Goal: Use online tool/utility: Utilize a website feature to perform a specific function

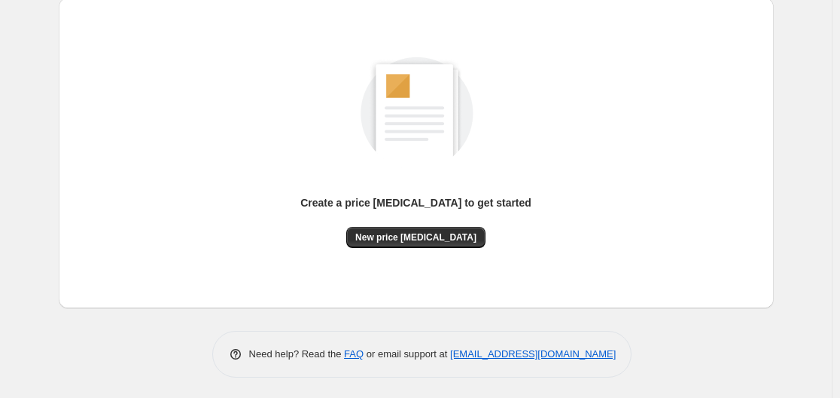
scroll to position [166, 0]
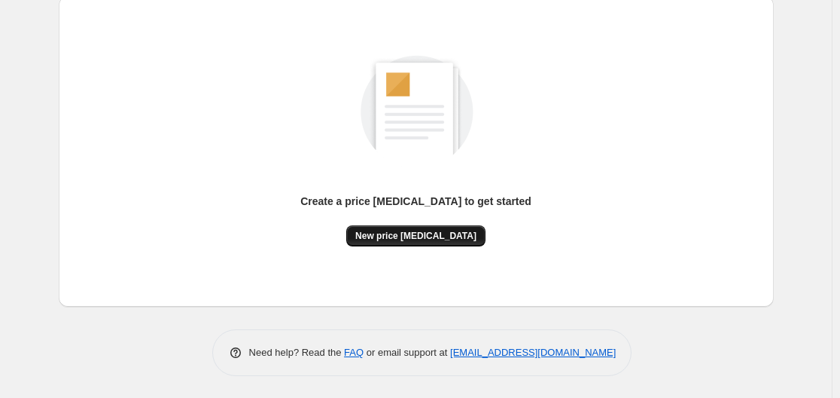
click at [451, 236] on span "New price [MEDICAL_DATA]" at bounding box center [415, 236] width 121 height 12
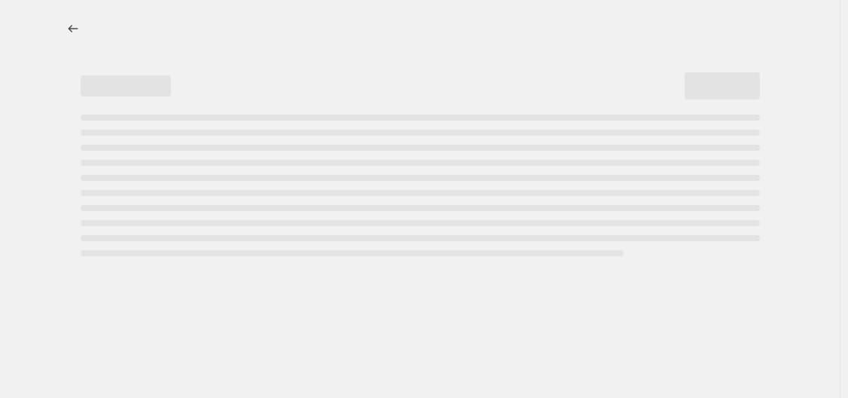
select select "percentage"
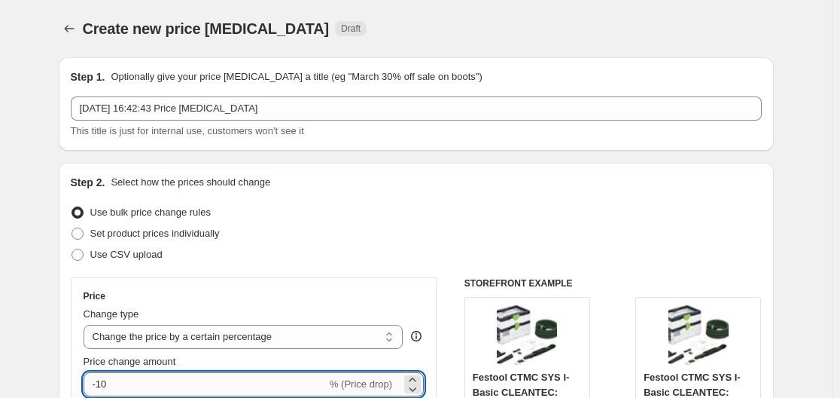
click at [248, 388] on input "-10" at bounding box center [205, 384] width 243 height 24
type input "-1"
type input "-30"
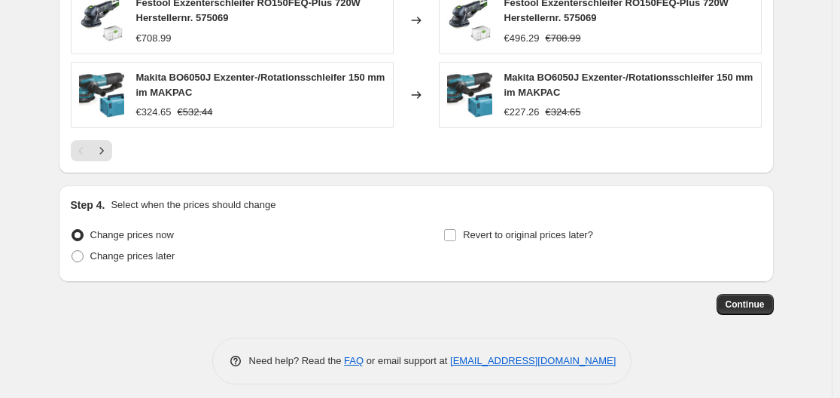
scroll to position [1193, 0]
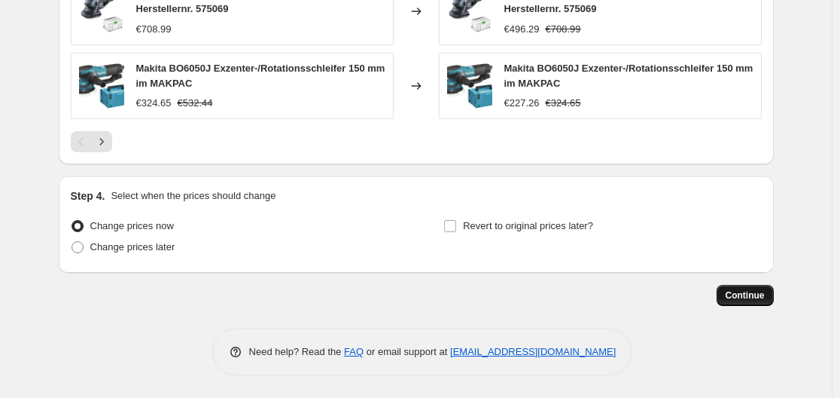
click at [769, 292] on button "Continue" at bounding box center [745, 295] width 57 height 21
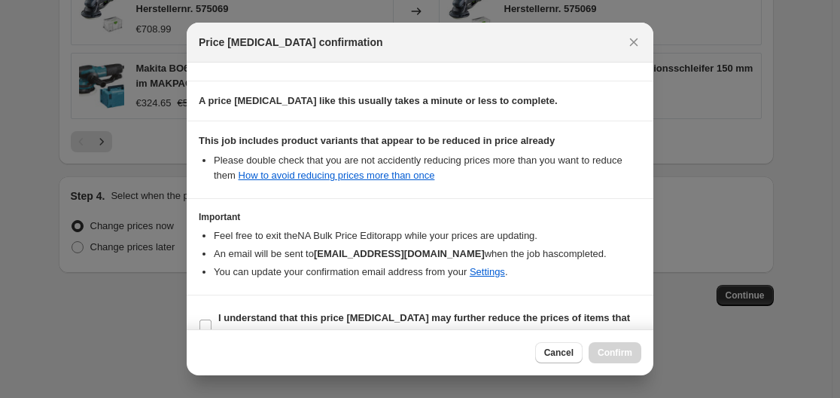
scroll to position [236, 0]
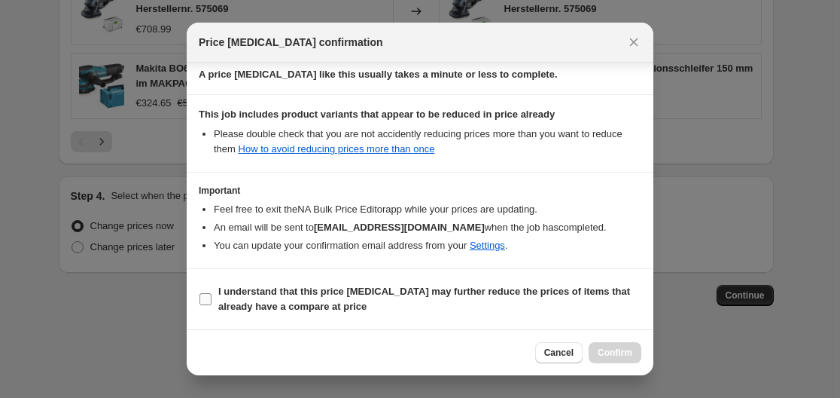
click at [349, 289] on b "I understand that this price [MEDICAL_DATA] may further reduce the prices of it…" at bounding box center [424, 298] width 412 height 26
click at [212, 293] on input "I understand that this price [MEDICAL_DATA] may further reduce the prices of it…" at bounding box center [206, 299] width 12 height 12
checkbox input "true"
click at [624, 349] on span "Confirm" at bounding box center [615, 352] width 35 height 12
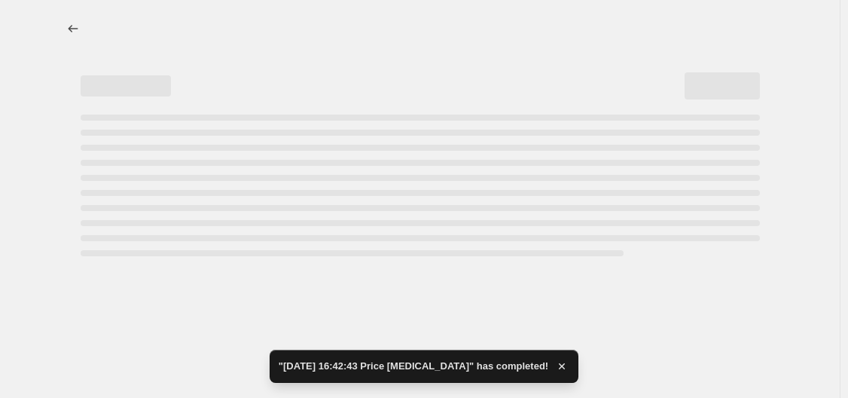
select select "percentage"
